Goal: Task Accomplishment & Management: Manage account settings

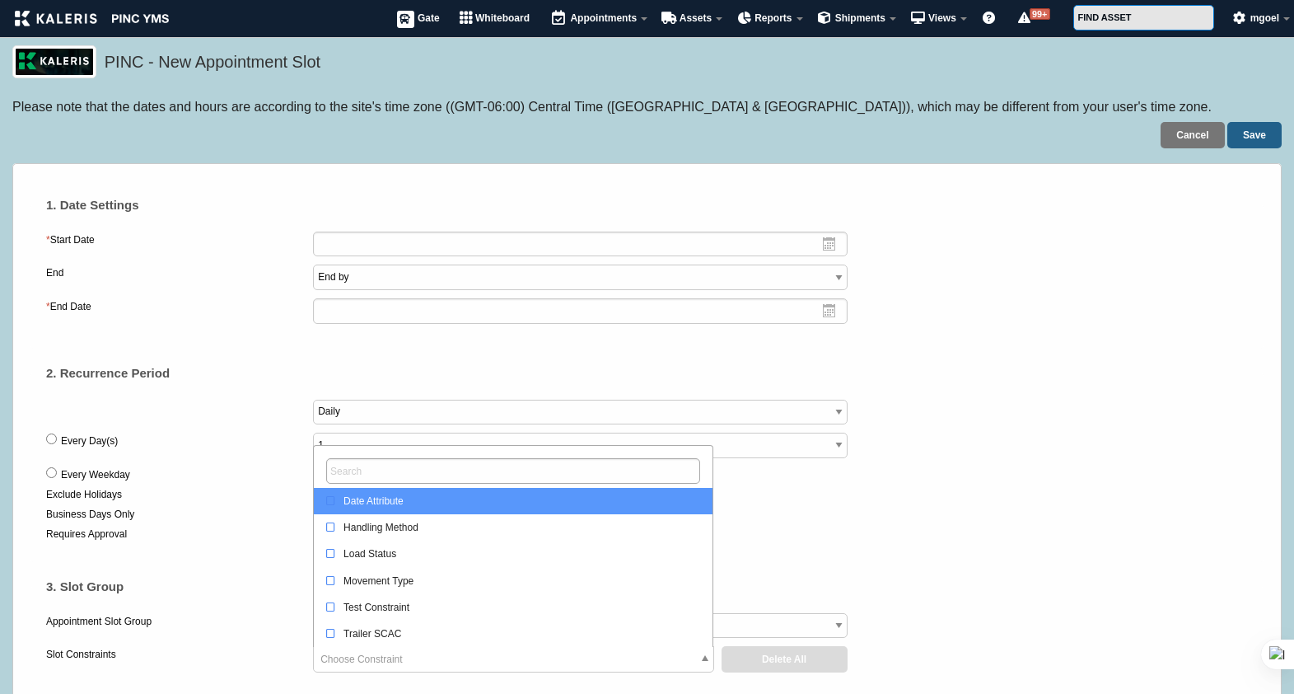
select select
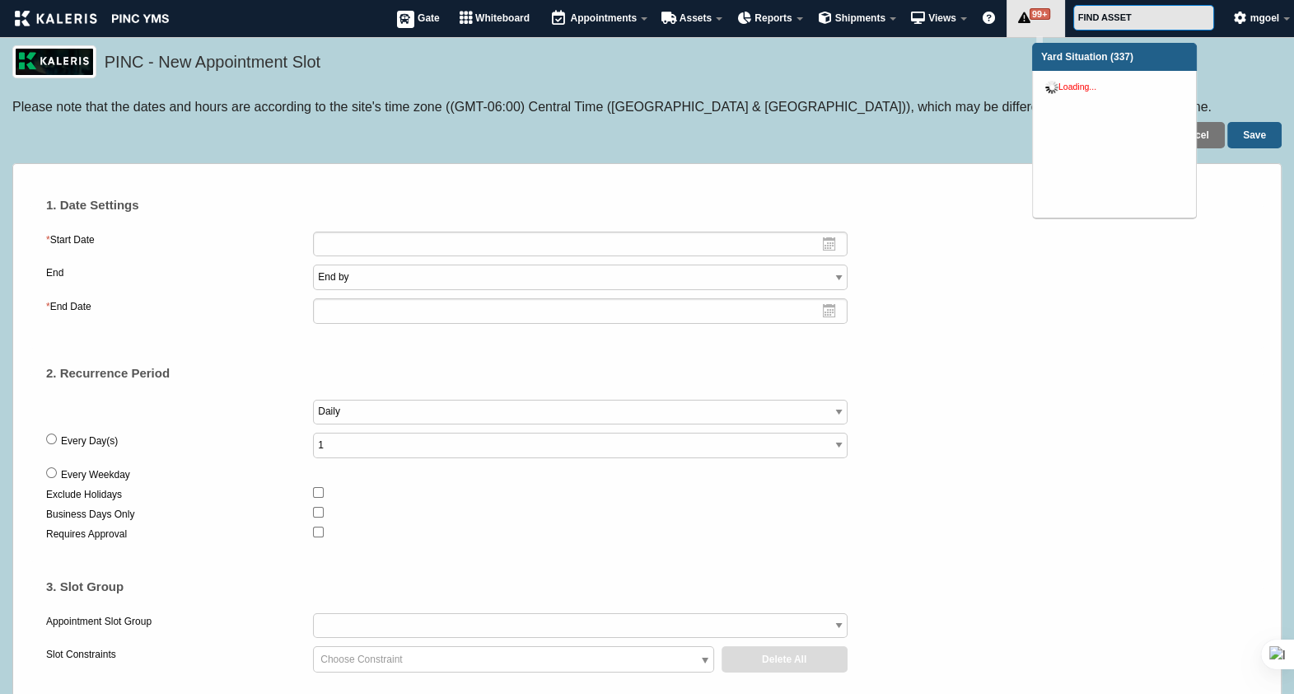
click at [1036, 21] on link "99+ Alerts" at bounding box center [1036, 18] width 58 height 37
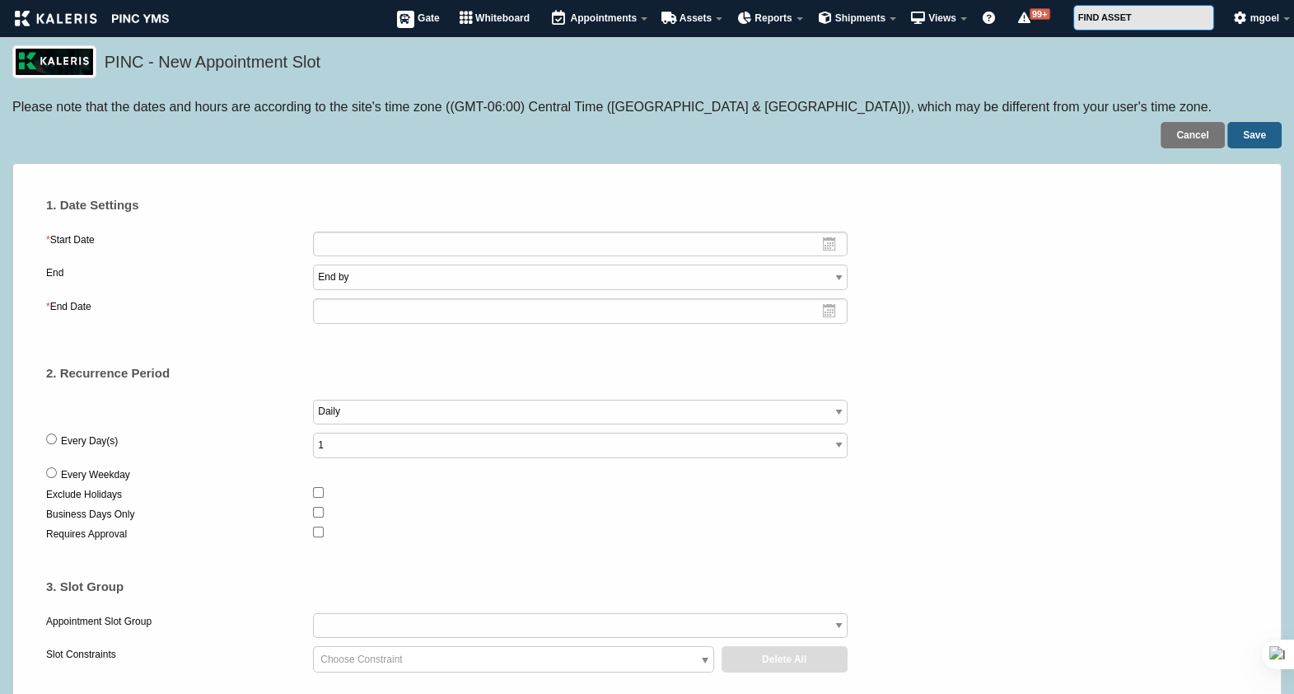
click at [791, 103] on div "Please note that the dates and hours are according to the site's time zone ((GM…" at bounding box center [646, 107] width 1269 height 18
drag, startPoint x: 791, startPoint y: 103, endPoint x: 1020, endPoint y: 16, distance: 245.1
click at [1020, 18] on icon at bounding box center [1025, 18] width 16 height 1
click at [891, 53] on h5 "PINC - New Appointment Slot" at bounding box center [689, 64] width 1169 height 28
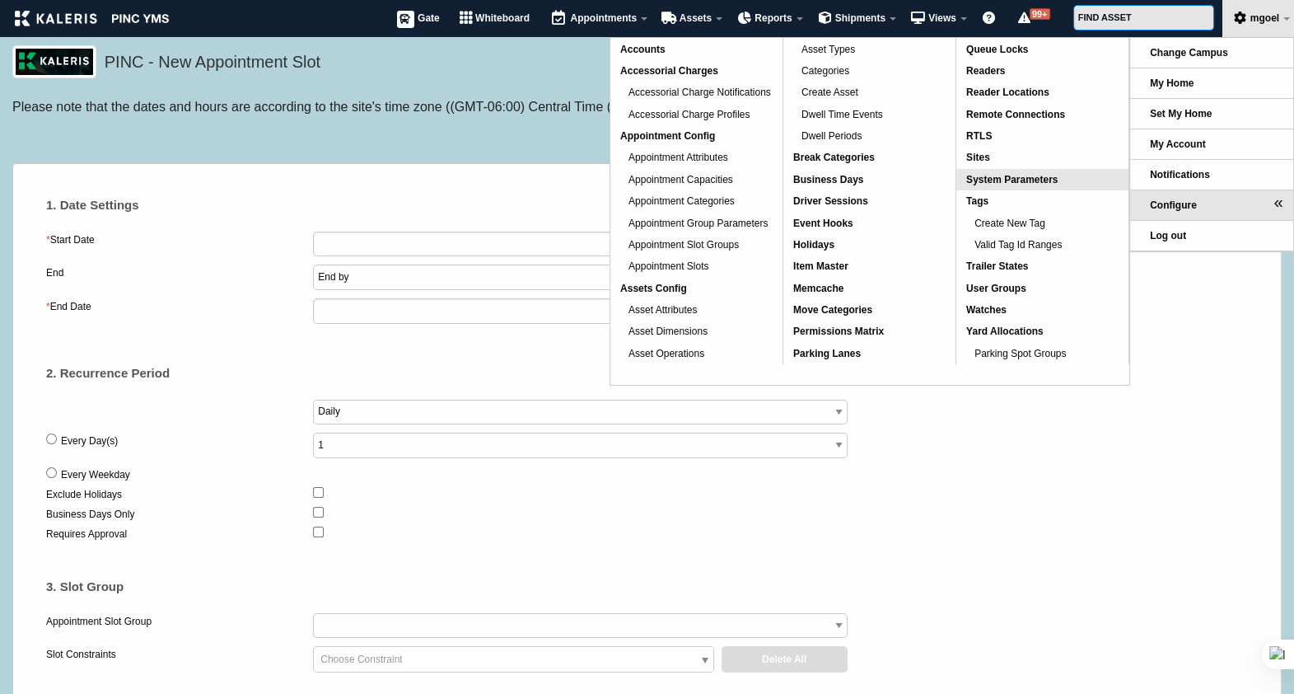
click at [1035, 178] on span "System Parameters" at bounding box center [1011, 180] width 91 height 12
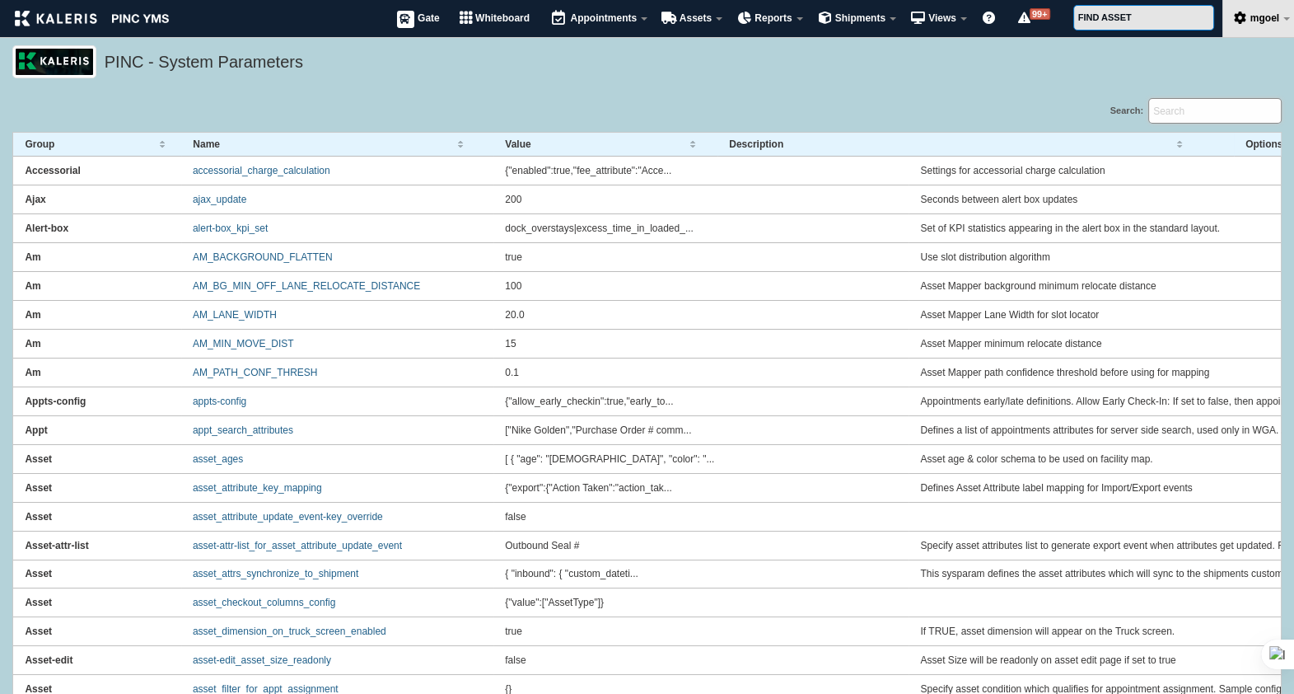
click at [1181, 115] on input "Search:" at bounding box center [1214, 111] width 133 height 26
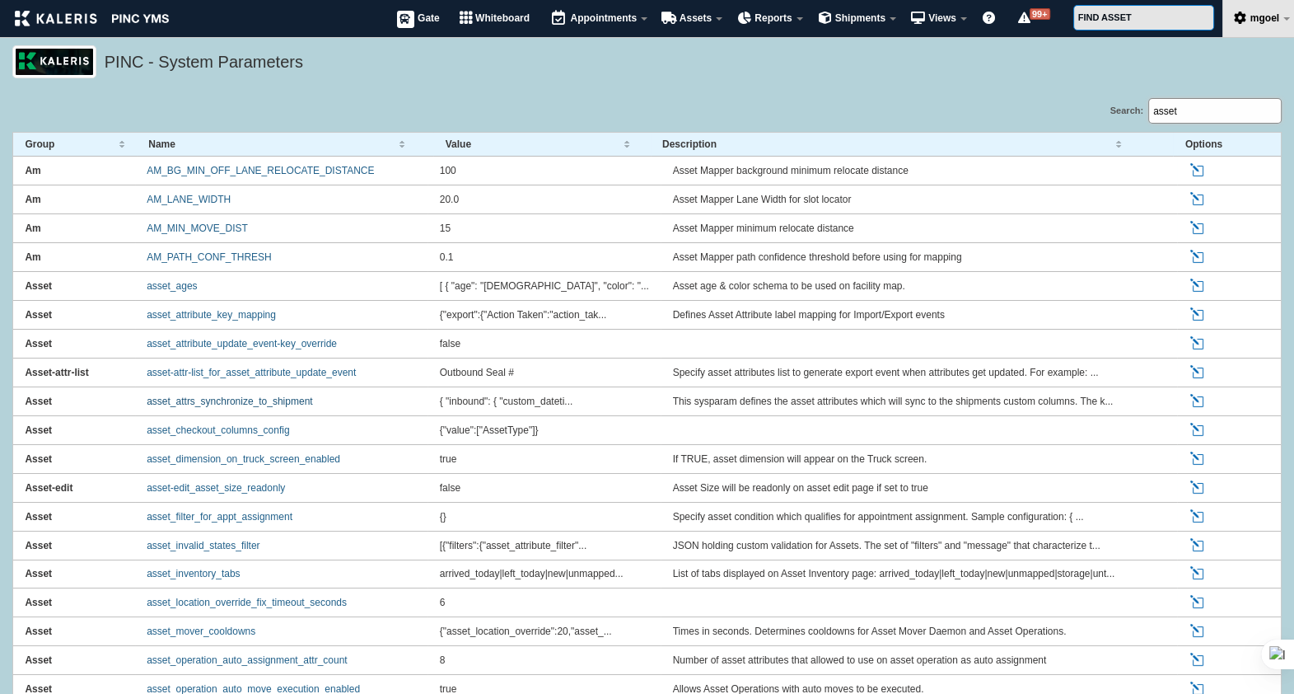
type input "asset"
click at [198, 400] on link "asset_attrs_synchronize_to_shipment" at bounding box center [230, 401] width 166 height 12
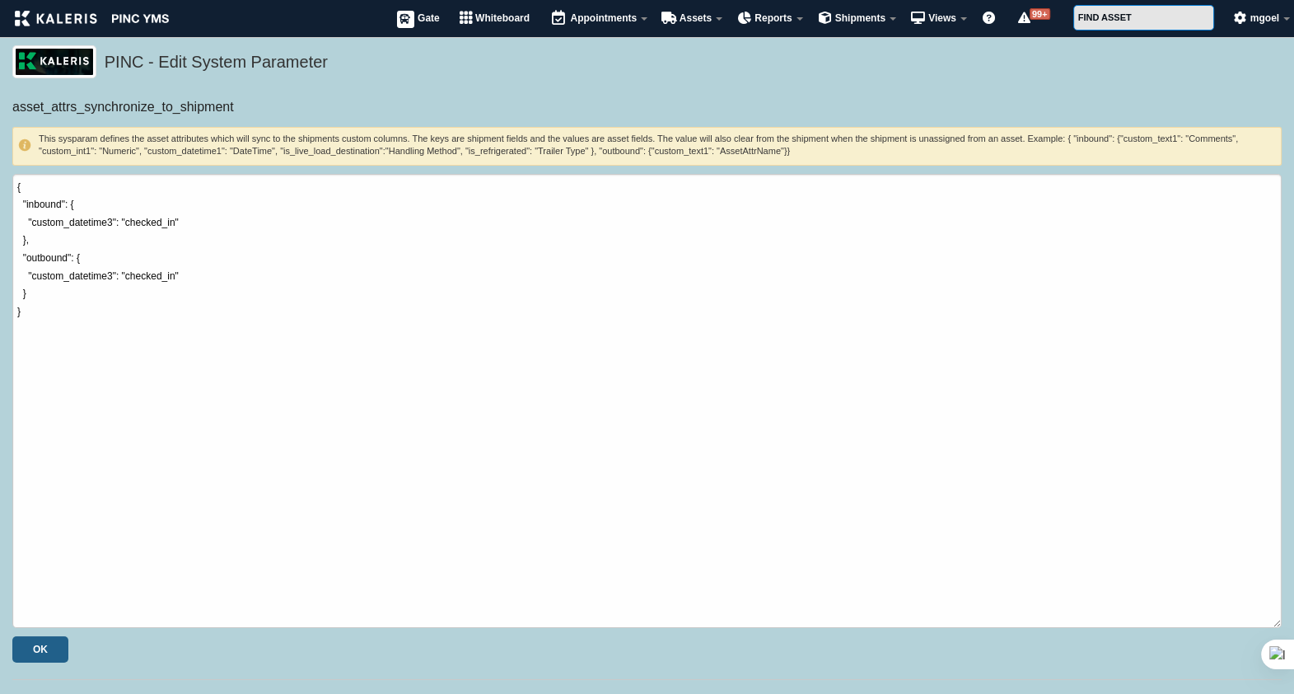
click at [118, 114] on h6 "asset_attrs_synchronize_to_shipment" at bounding box center [646, 107] width 1269 height 18
drag, startPoint x: 118, startPoint y: 114, endPoint x: 400, endPoint y: 136, distance: 282.6
click at [400, 136] on h6 "This sysparam defines the asset attributes which will sync to the shipments cus…" at bounding box center [647, 146] width 1258 height 26
